Goal: Use online tool/utility: Utilize a website feature to perform a specific function

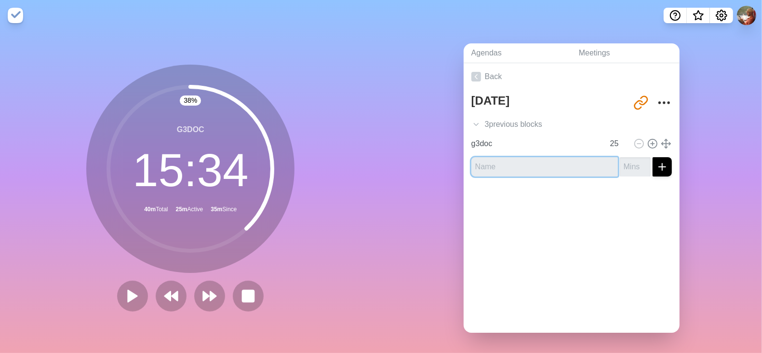
click at [503, 167] on input "text" at bounding box center [544, 166] width 146 height 19
type input "R"
type input "Generate new full dataslices"
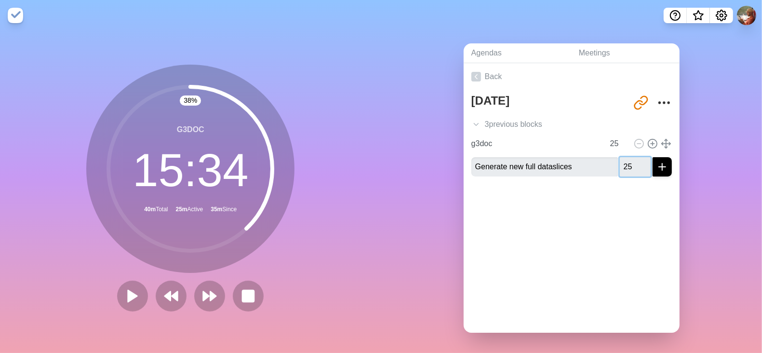
type input "25"
click at [652, 157] on button "submit" at bounding box center [661, 166] width 19 height 19
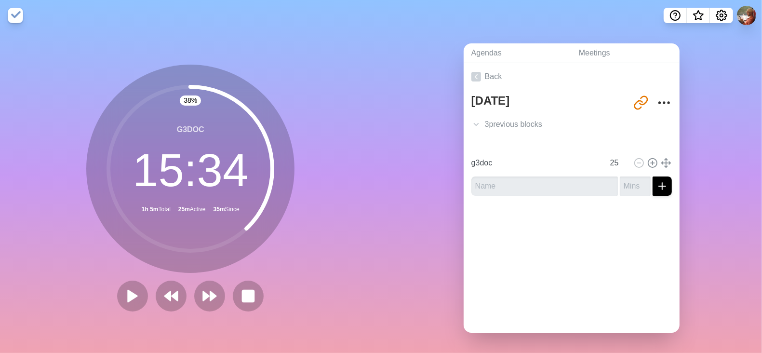
type input "g3doc"
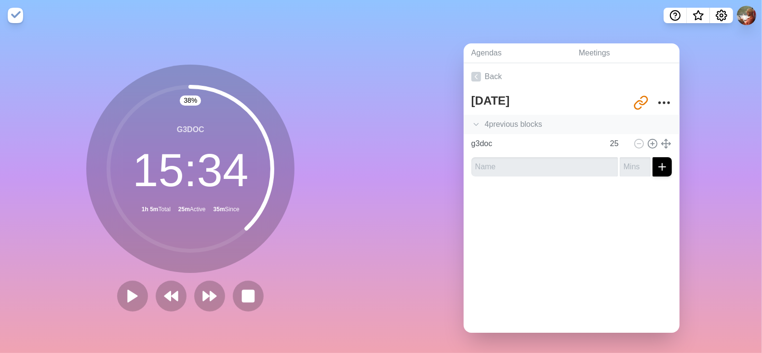
click at [520, 129] on div "4 previous block s" at bounding box center [572, 124] width 216 height 19
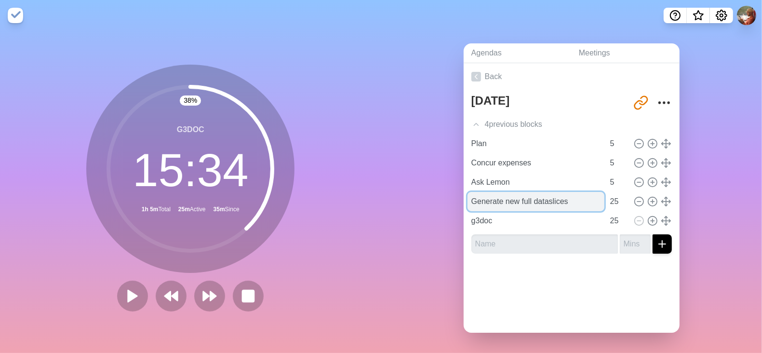
click at [525, 199] on input "Generate new full dataslices" at bounding box center [535, 201] width 137 height 19
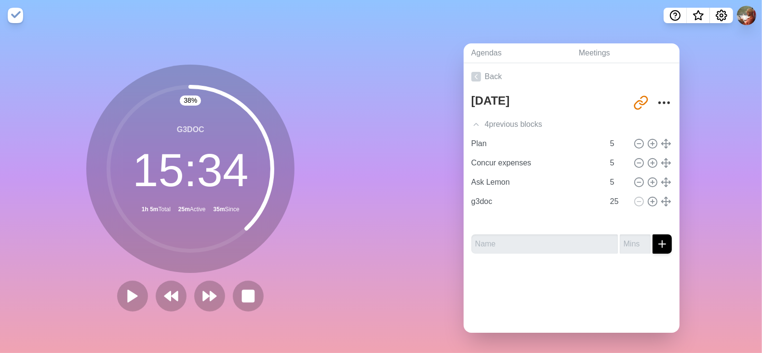
type input "Generate new full dataslices"
type input "g3doc"
click at [248, 290] on rect at bounding box center [248, 296] width 12 height 12
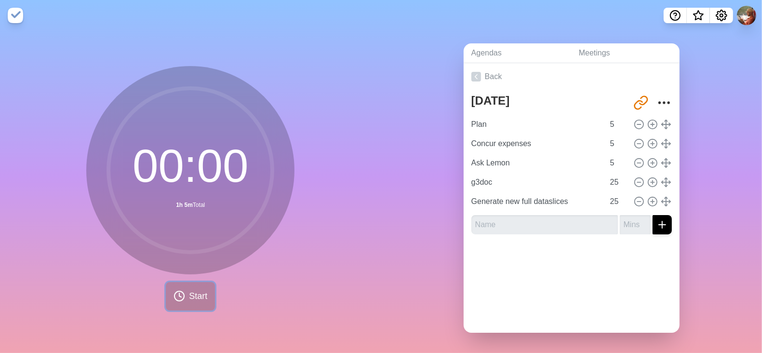
click at [197, 290] on span "Start" at bounding box center [198, 296] width 18 height 13
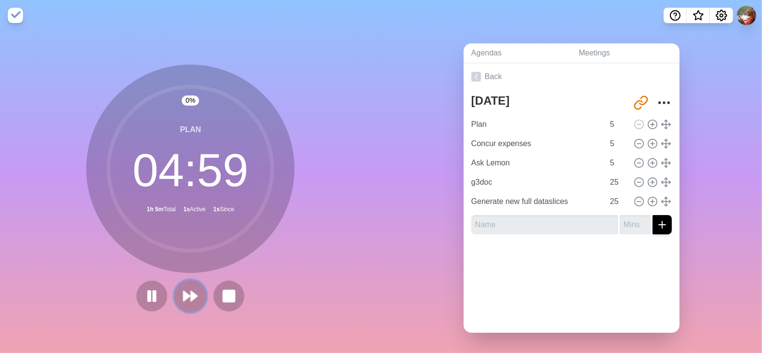
click at [195, 292] on button at bounding box center [190, 295] width 32 height 32
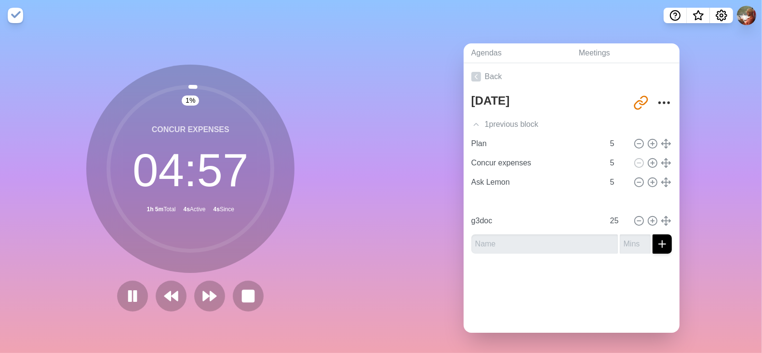
type input "Generate new full dataslices"
type input "g3doc"
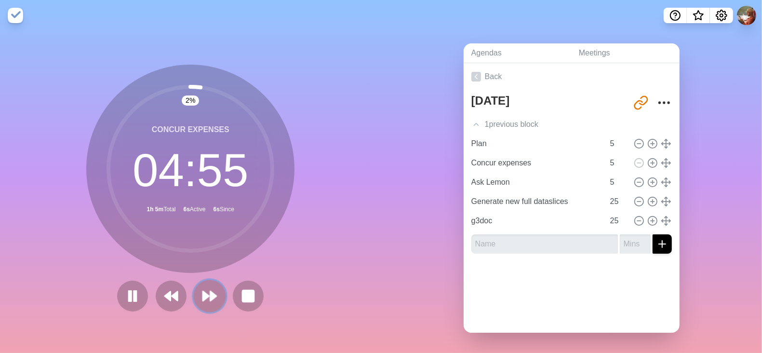
click at [211, 296] on polygon at bounding box center [214, 296] width 6 height 10
